Goal: Check status: Check status

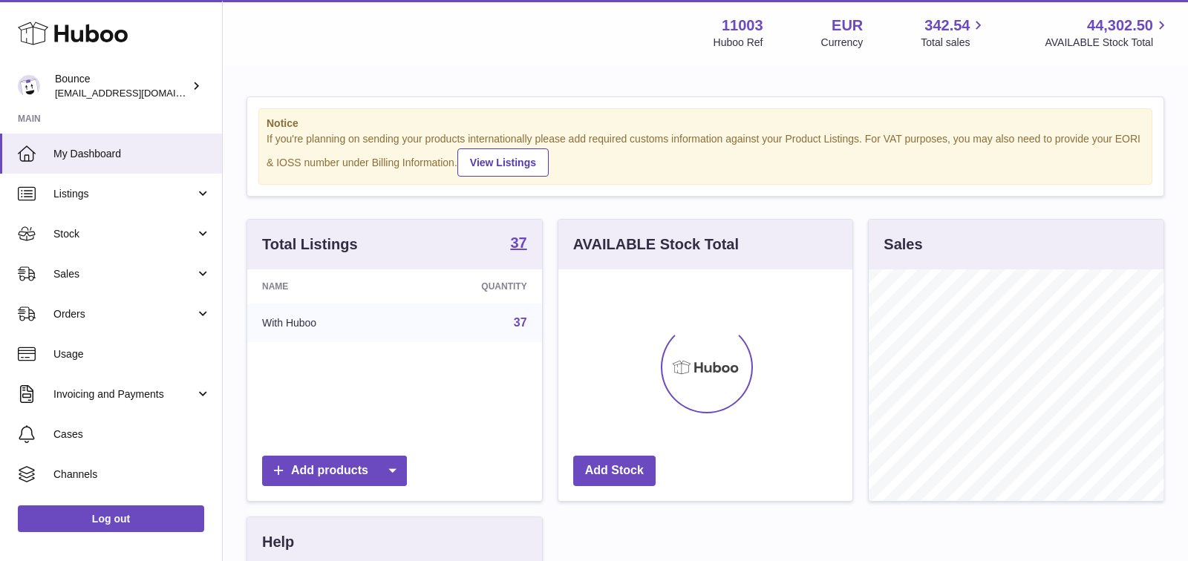
scroll to position [231, 295]
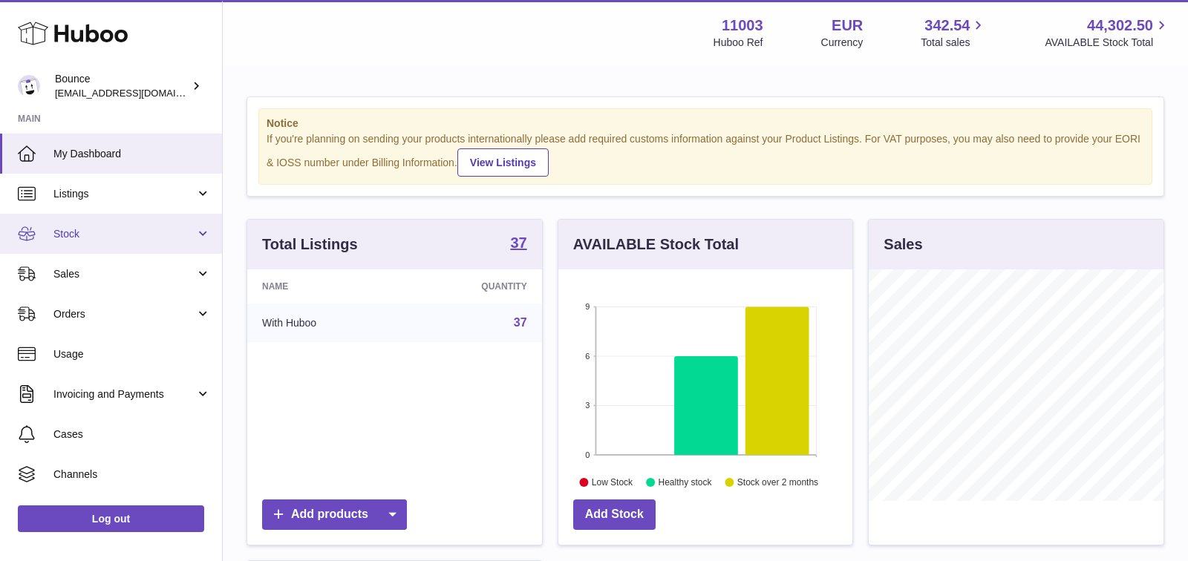
click at [195, 241] on link "Stock" at bounding box center [111, 234] width 222 height 40
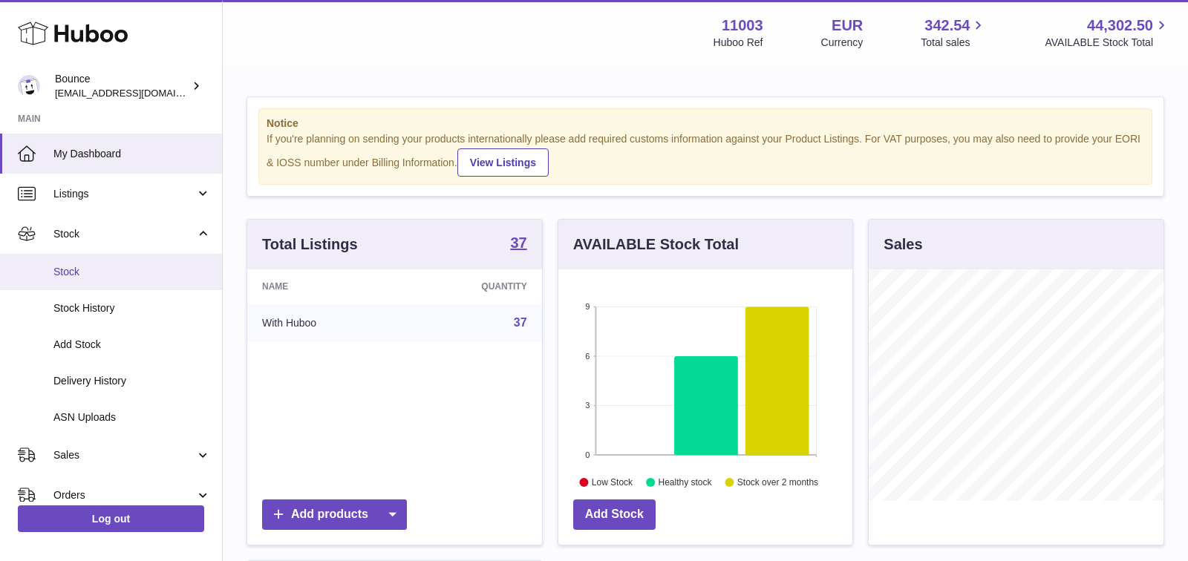
click at [163, 273] on span "Stock" at bounding box center [131, 272] width 157 height 14
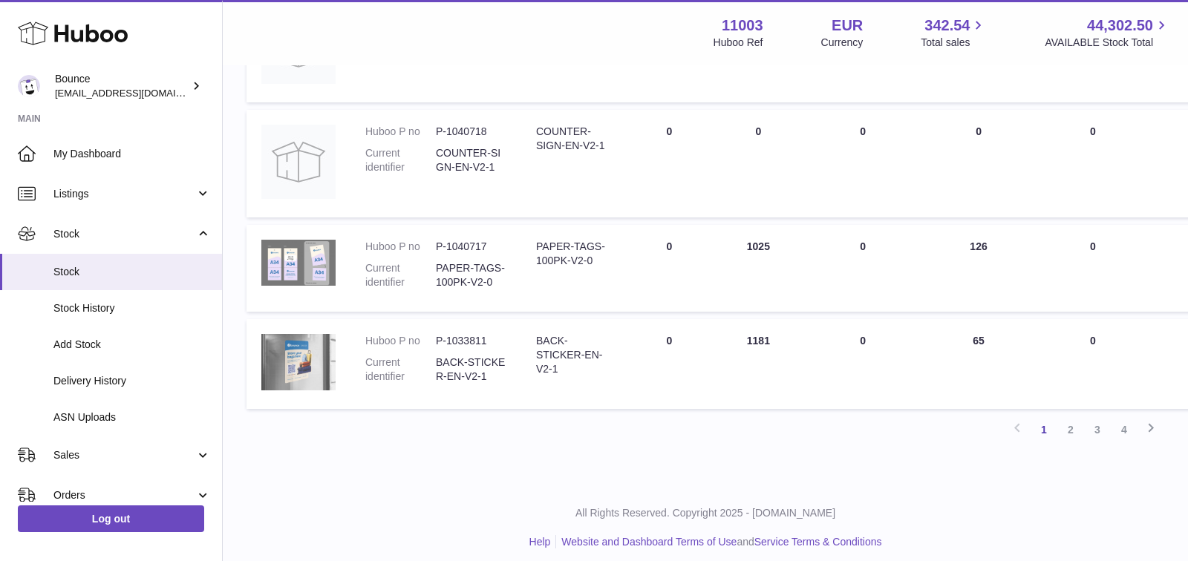
scroll to position [1000, 0]
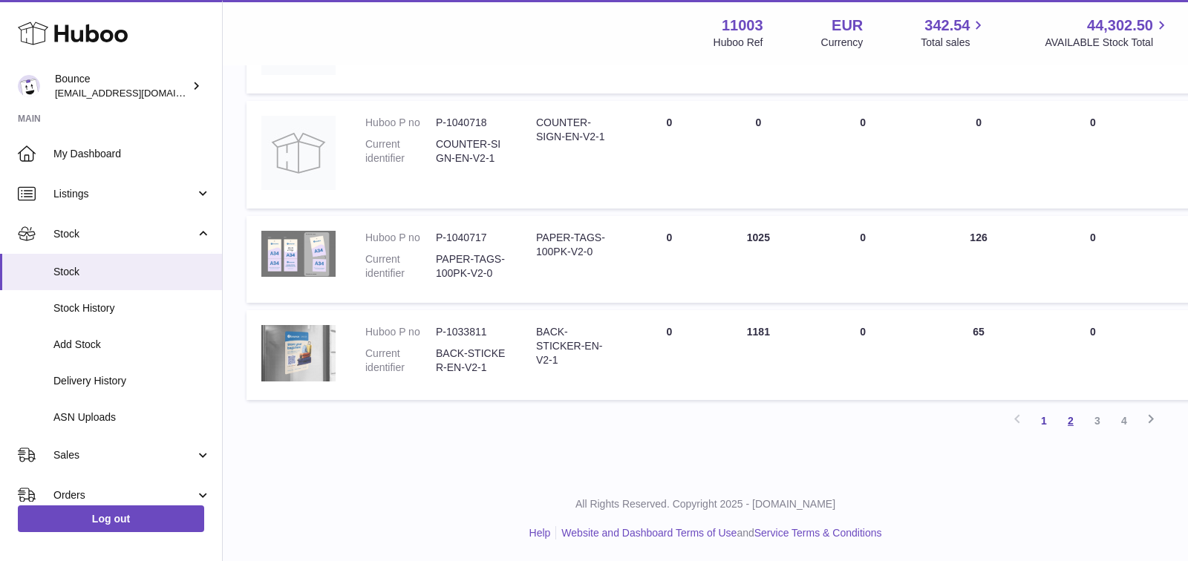
click at [1072, 417] on link "2" at bounding box center [1071, 421] width 27 height 27
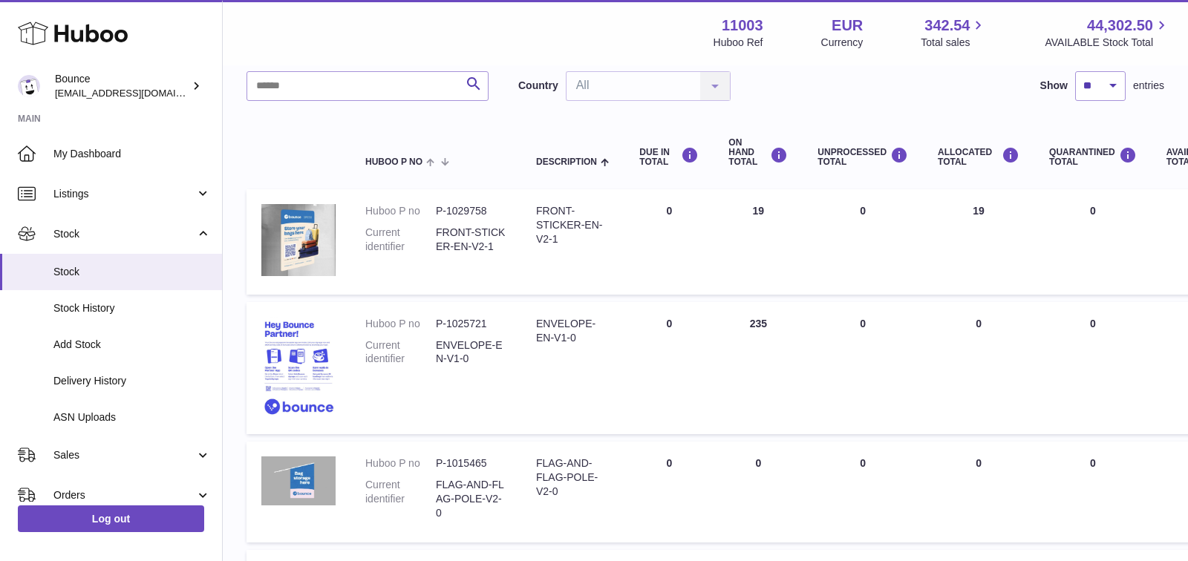
scroll to position [180, 0]
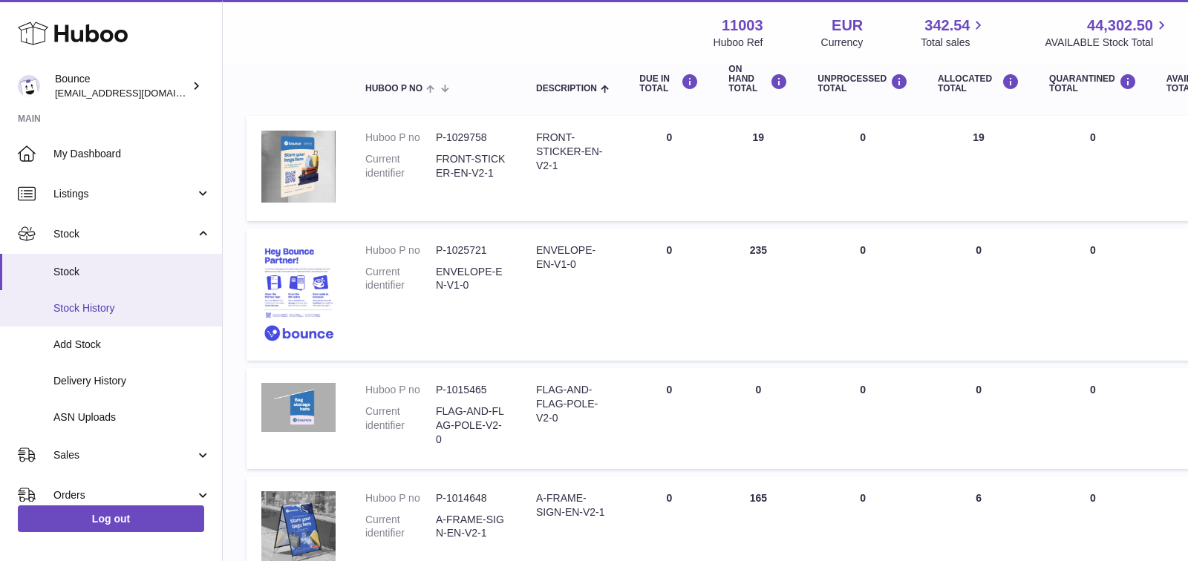
click at [137, 306] on span "Stock History" at bounding box center [131, 309] width 157 height 14
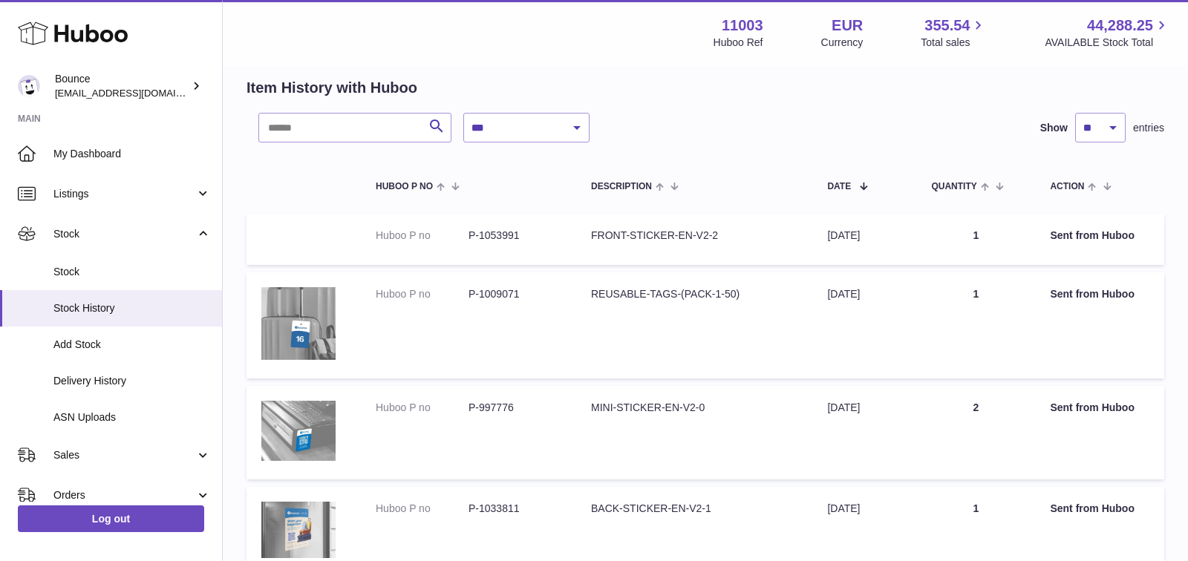
scroll to position [62, 0]
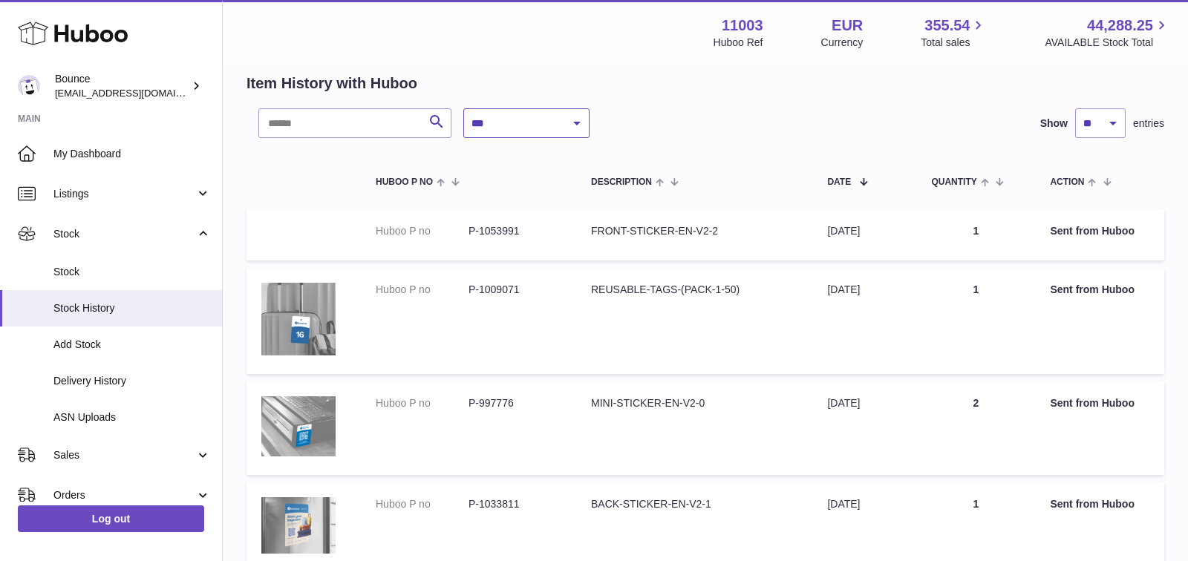
click at [517, 121] on select "**********" at bounding box center [526, 123] width 126 height 30
select select "*"
click at [463, 108] on select "**********" at bounding box center [526, 123] width 126 height 30
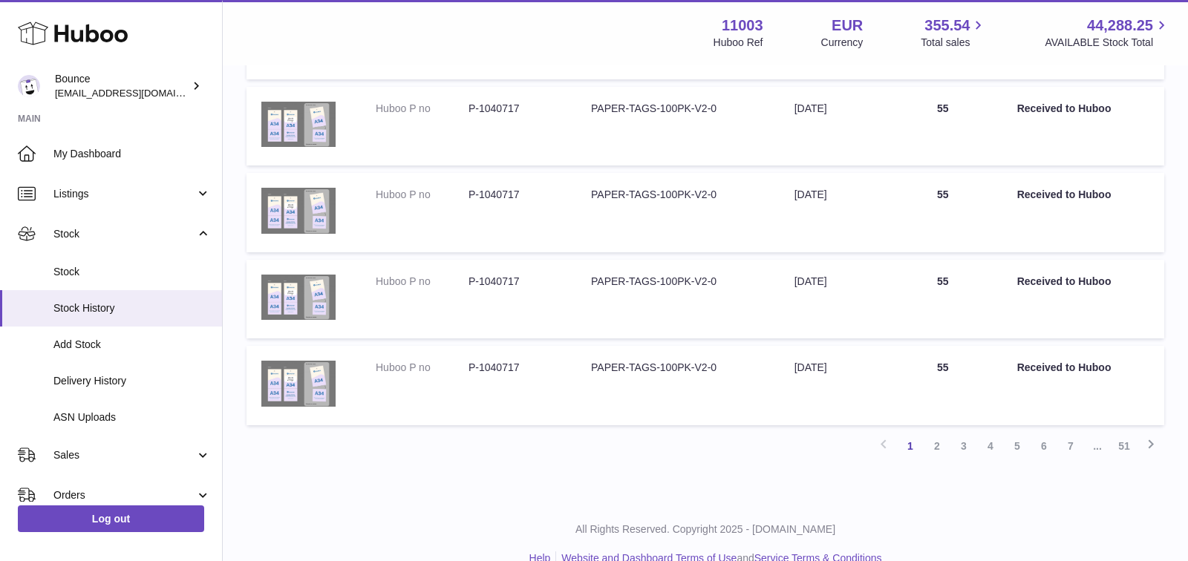
scroll to position [930, 0]
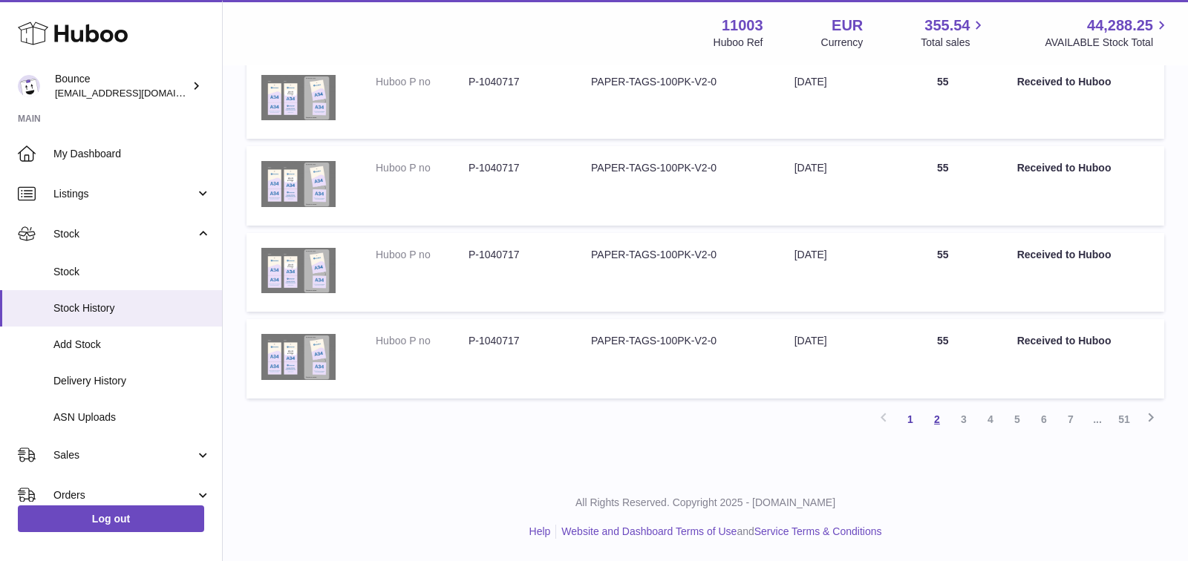
click at [944, 425] on link "2" at bounding box center [937, 419] width 27 height 27
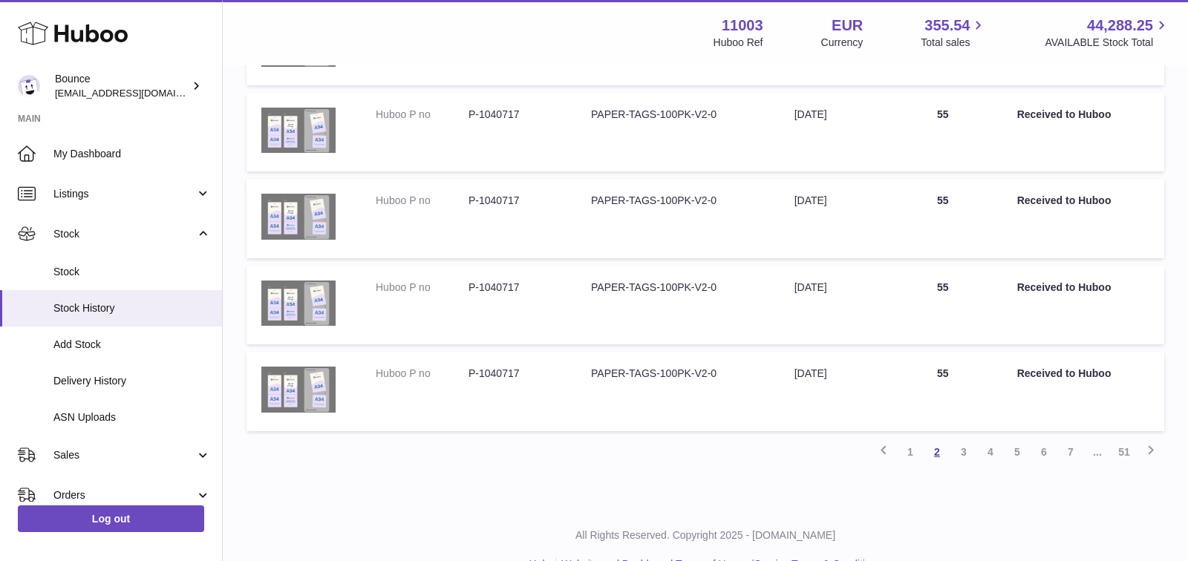
scroll to position [730, 0]
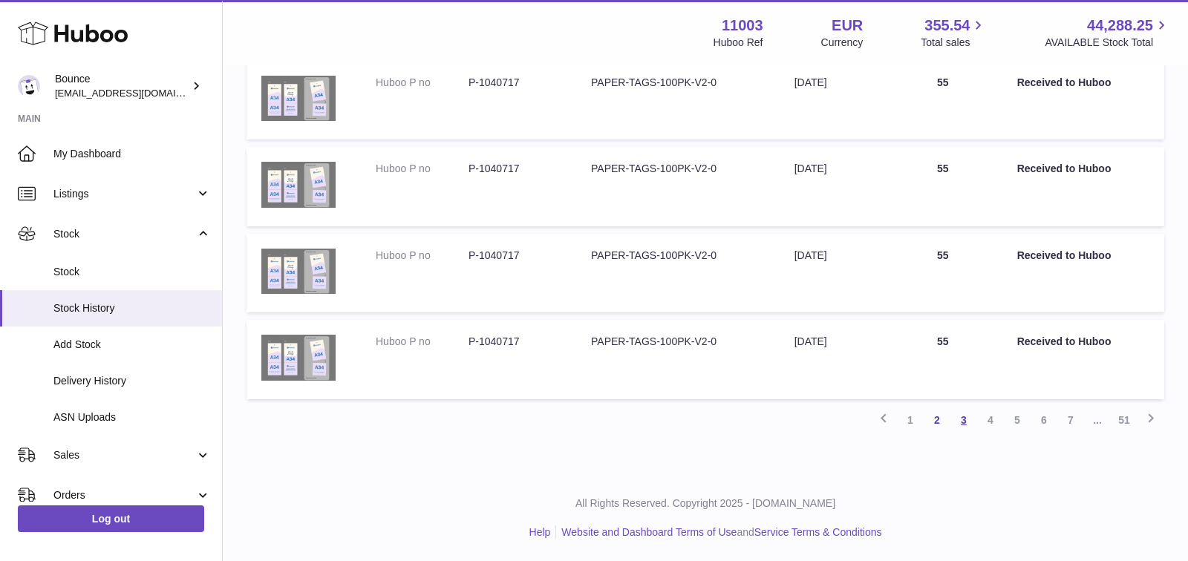
click at [960, 423] on link "3" at bounding box center [964, 420] width 27 height 27
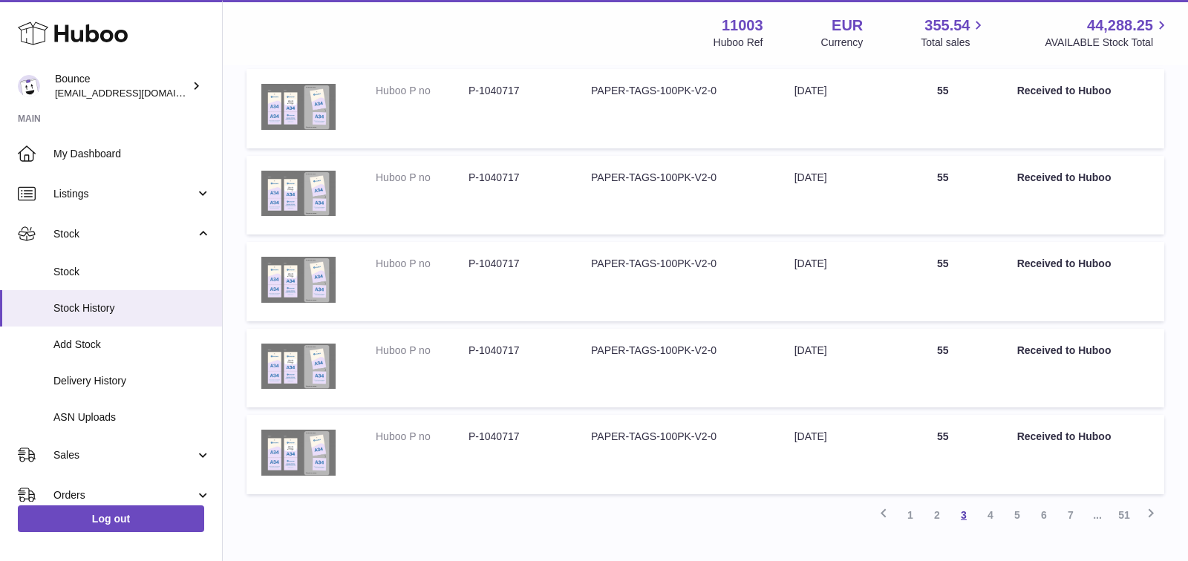
scroll to position [730, 0]
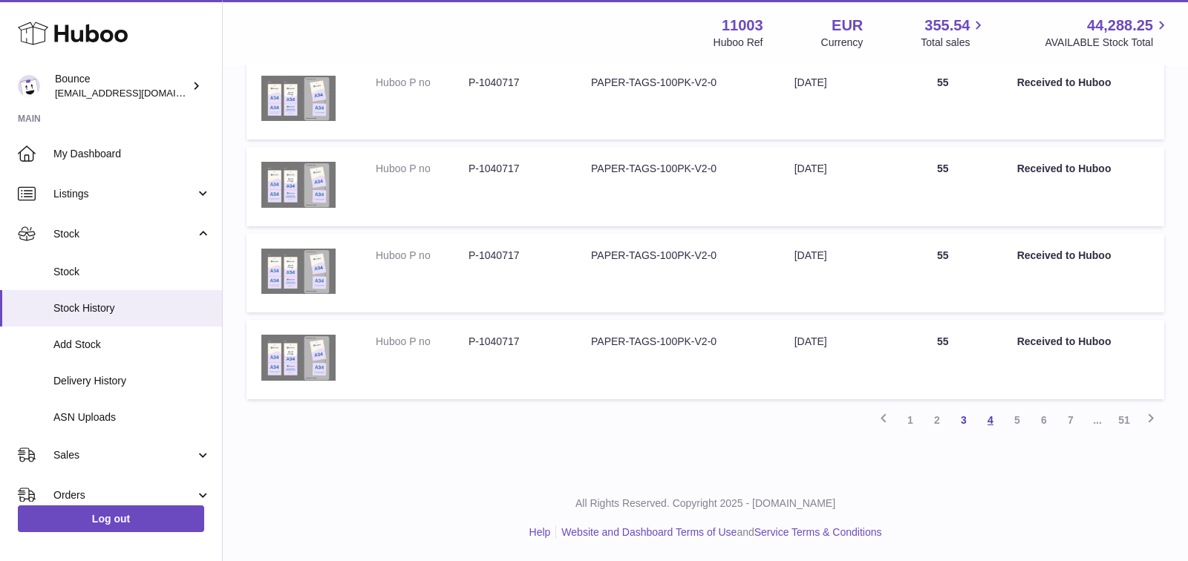
click at [994, 423] on link "4" at bounding box center [990, 420] width 27 height 27
click at [1009, 420] on link "5" at bounding box center [1017, 420] width 27 height 27
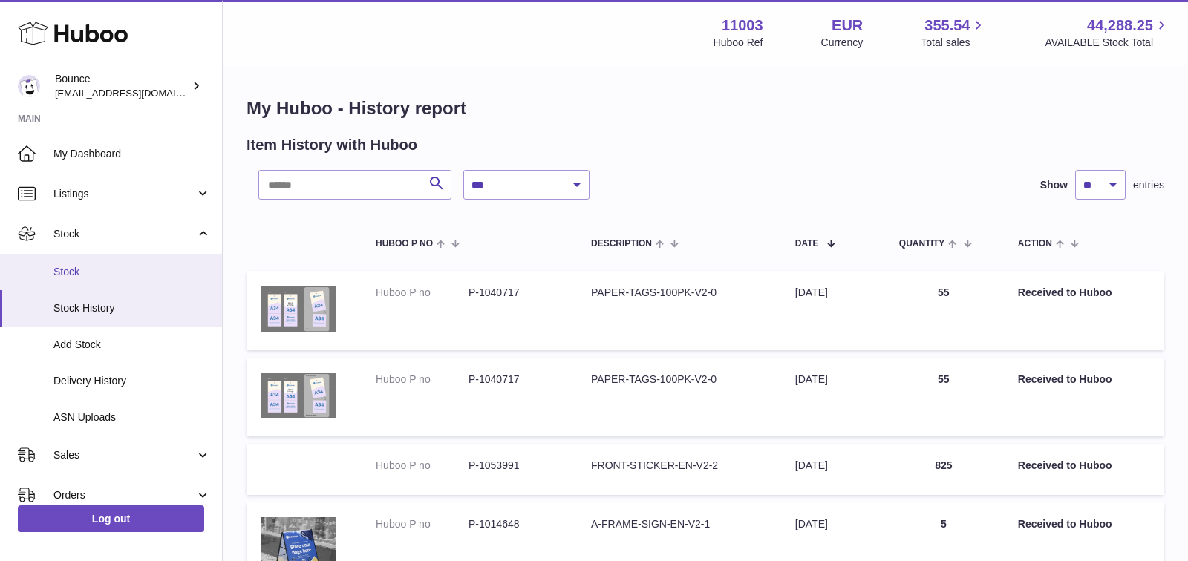
click at [116, 277] on span "Stock" at bounding box center [131, 272] width 157 height 14
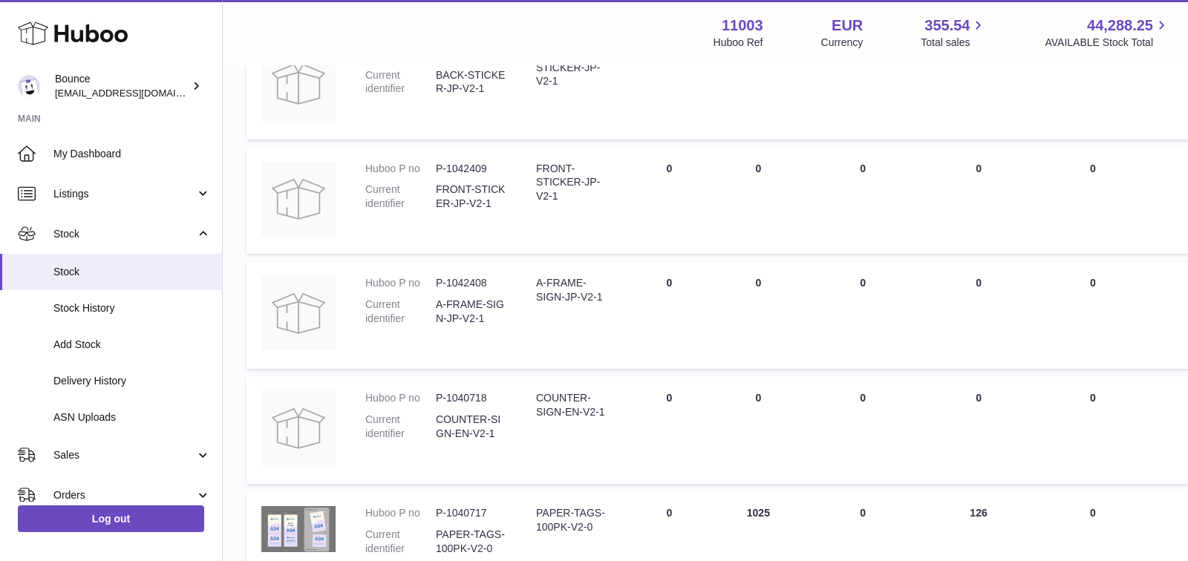
scroll to position [729, 0]
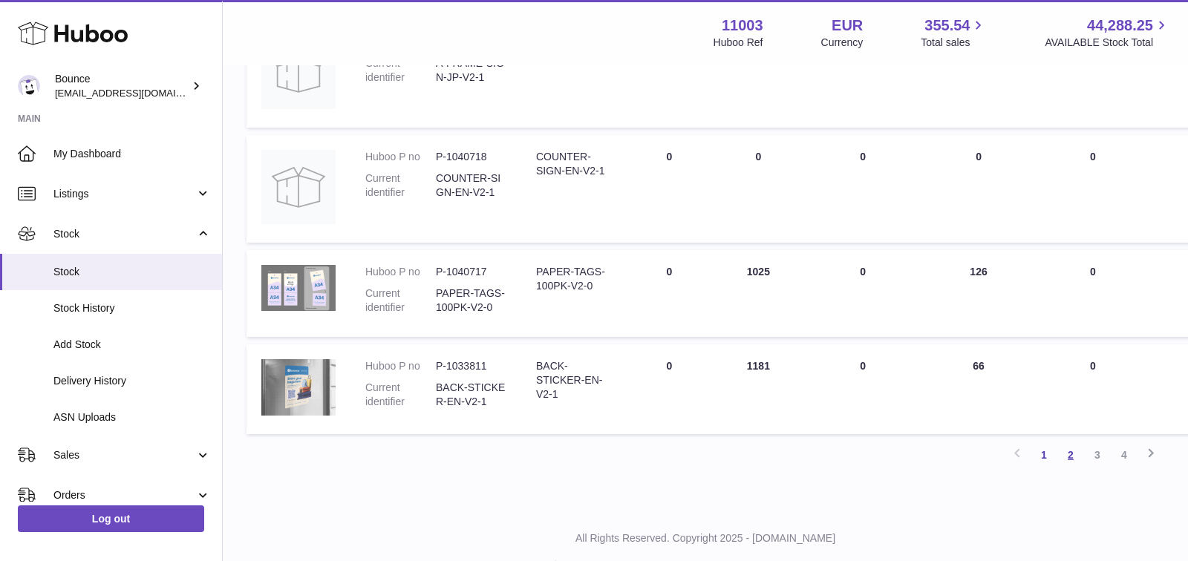
click at [1075, 455] on link "2" at bounding box center [1071, 455] width 27 height 27
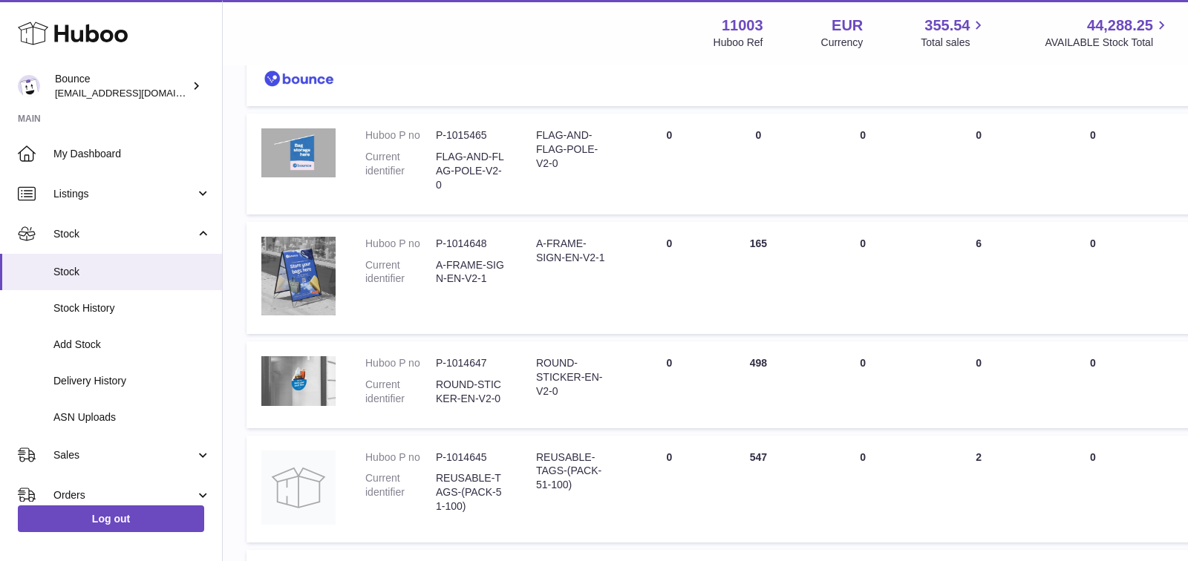
scroll to position [461, 0]
